Goal: Complete application form

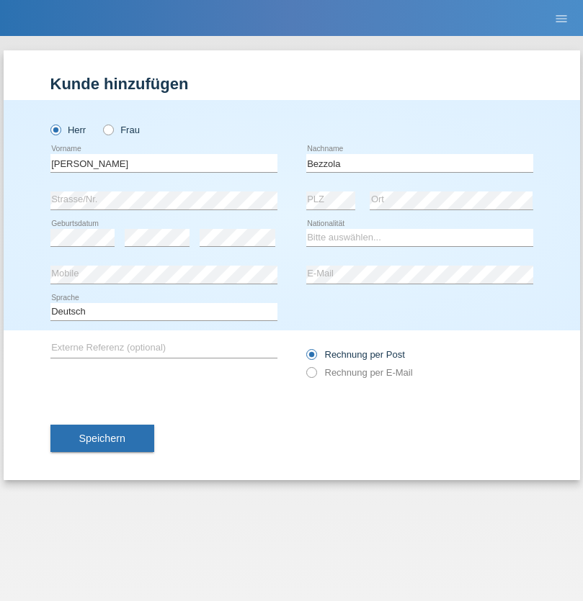
type input "Bezzola"
select select "CH"
radio input "true"
click at [163, 163] on input "text" at bounding box center [163, 163] width 227 height 18
type input "[PERSON_NAME]"
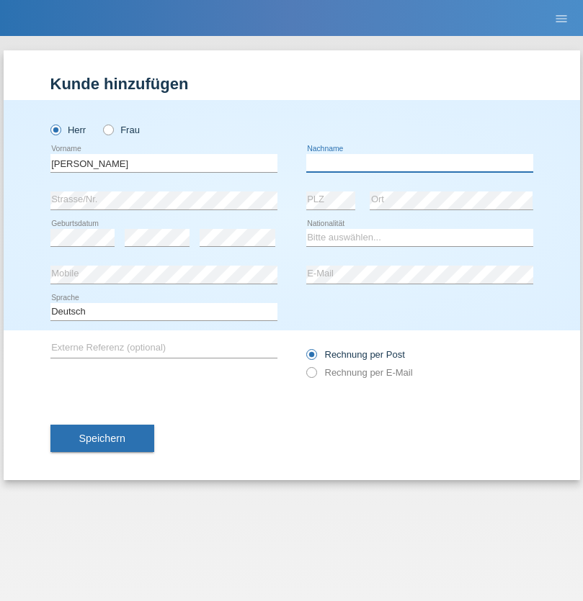
click at [419, 163] on input "text" at bounding box center [419, 163] width 227 height 18
type input "Geeser"
select select "CH"
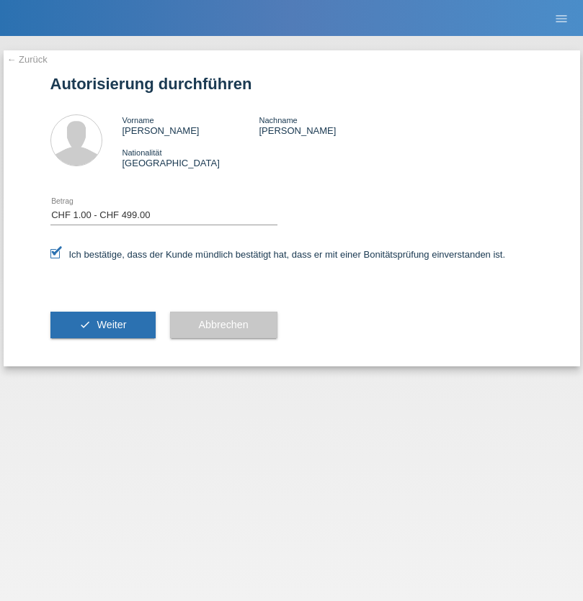
select select "1"
click at [102, 325] on span "Weiter" at bounding box center [112, 325] width 30 height 12
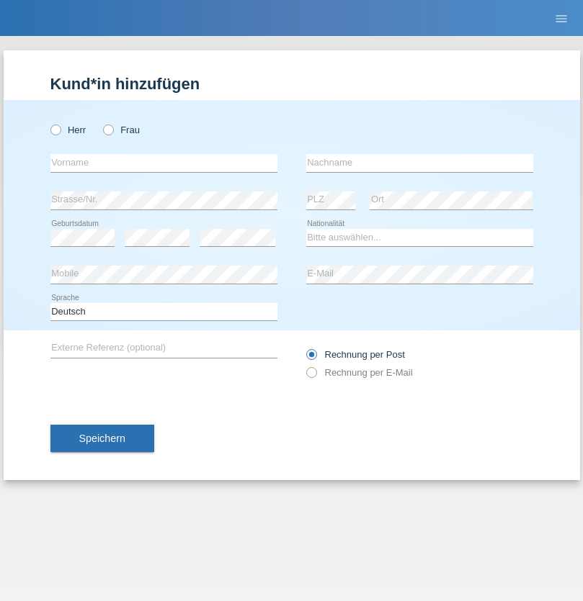
radio input "true"
click at [163, 163] on input "text" at bounding box center [163, 163] width 227 height 18
type input "[PERSON_NAME]"
click at [419, 163] on input "text" at bounding box center [419, 163] width 227 height 18
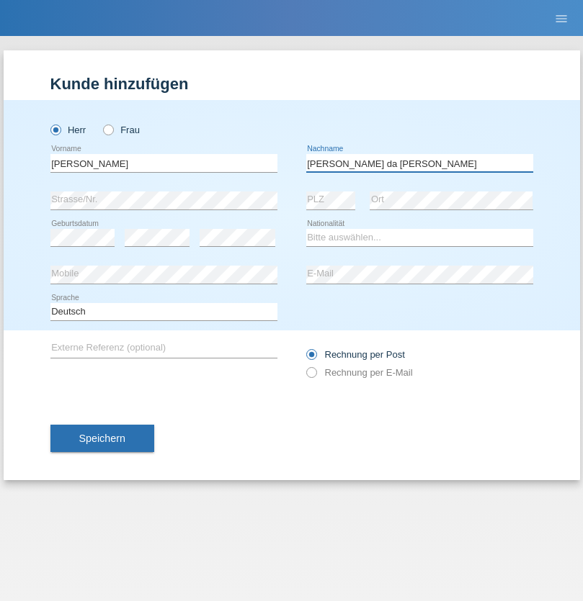
type input "[PERSON_NAME] da [PERSON_NAME]"
select select "PT"
select select "C"
select select "07"
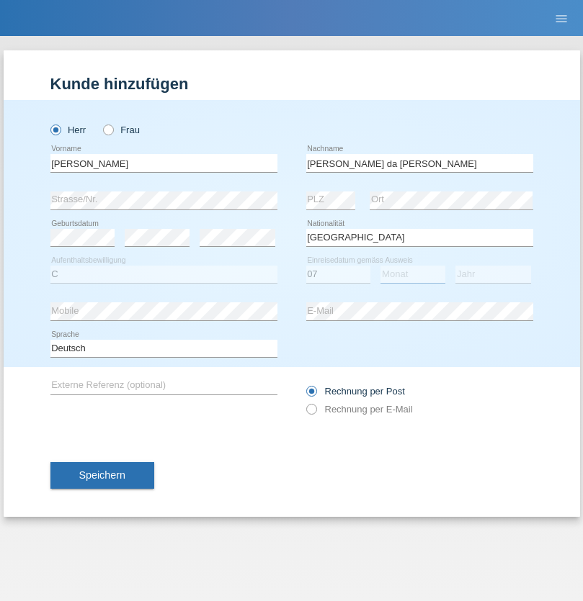
select select "04"
select select "1992"
